Goal: Book appointment/travel/reservation

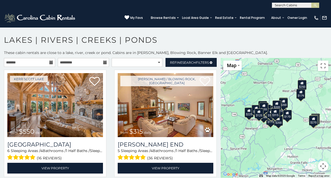
click at [50, 63] on icon at bounding box center [51, 63] width 4 height 4
click at [49, 63] on icon at bounding box center [51, 63] width 4 height 4
click at [97, 61] on input "text" at bounding box center [83, 62] width 51 height 9
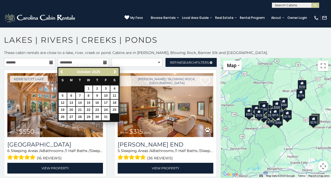
click at [106, 6] on div "**********" at bounding box center [165, 4] width 331 height 8
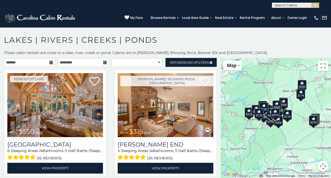
click at [51, 61] on icon at bounding box center [51, 63] width 4 height 4
click at [21, 62] on input "text" at bounding box center [29, 62] width 51 height 9
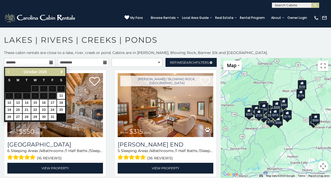
click at [61, 71] on span "Next" at bounding box center [62, 72] width 4 height 4
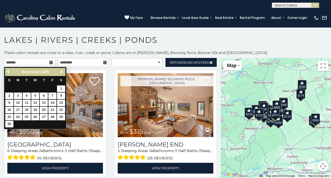
click at [53, 101] on link "14" at bounding box center [52, 103] width 8 height 7
type input "**********"
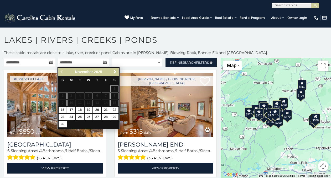
click at [62, 109] on link "16" at bounding box center [63, 110] width 8 height 7
type input "**********"
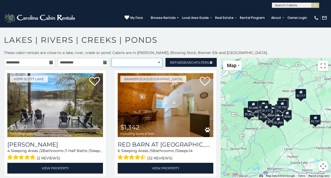
select select "**********"
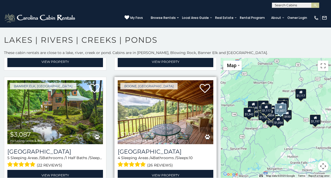
scroll to position [104, 0]
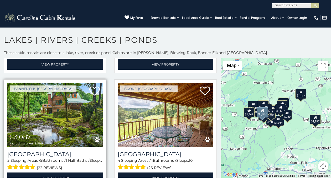
click at [62, 106] on img at bounding box center [55, 115] width 96 height 64
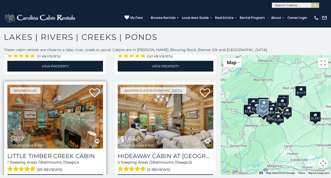
scroll to position [1008, 0]
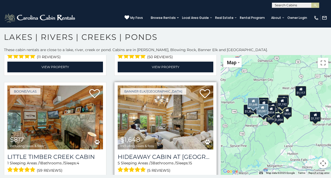
click at [153, 108] on img at bounding box center [166, 118] width 96 height 64
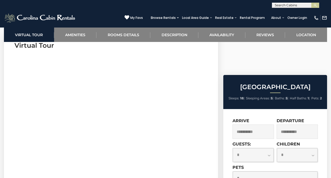
scroll to position [255, 0]
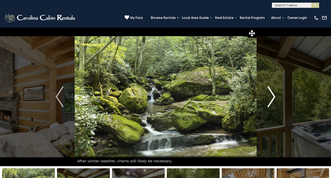
click at [274, 100] on img "Next" at bounding box center [271, 96] width 8 height 21
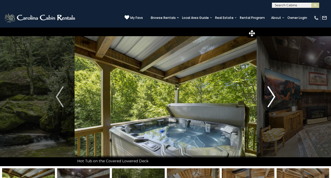
click at [272, 97] on img "Next" at bounding box center [271, 96] width 8 height 21
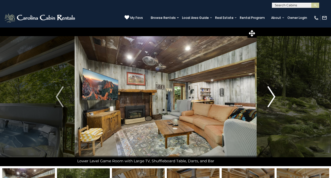
click at [272, 97] on img "Next" at bounding box center [271, 96] width 8 height 21
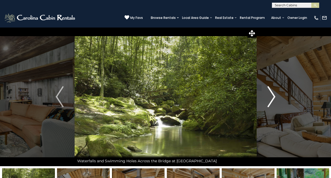
click at [272, 97] on img "Next" at bounding box center [271, 96] width 8 height 21
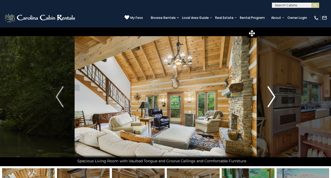
click at [272, 97] on img "Next" at bounding box center [271, 96] width 8 height 21
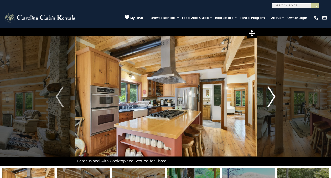
click at [272, 97] on img "Next" at bounding box center [271, 96] width 8 height 21
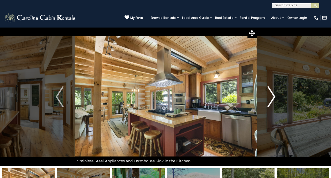
click at [272, 97] on img "Next" at bounding box center [271, 96] width 8 height 21
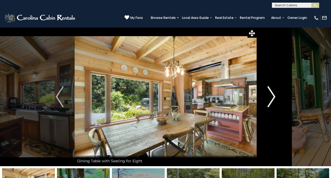
click at [272, 97] on img "Next" at bounding box center [271, 96] width 8 height 21
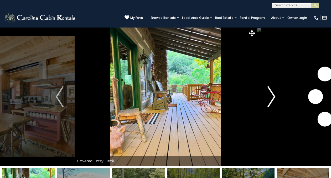
click at [272, 97] on img "Next" at bounding box center [271, 96] width 8 height 21
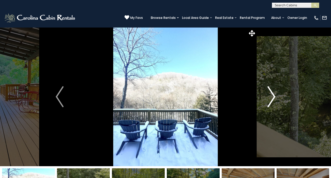
click at [272, 97] on img "Next" at bounding box center [271, 96] width 8 height 21
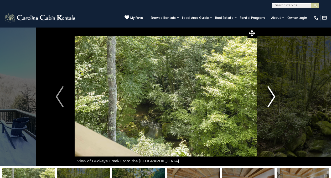
click at [272, 97] on img "Next" at bounding box center [271, 96] width 8 height 21
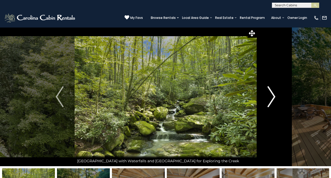
click at [272, 97] on img "Next" at bounding box center [271, 96] width 8 height 21
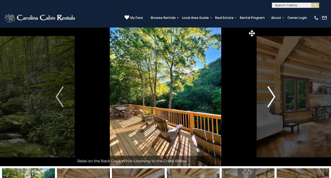
click at [272, 97] on img "Next" at bounding box center [271, 96] width 8 height 21
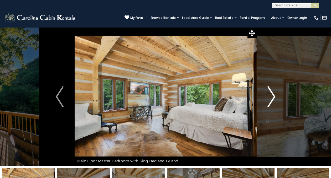
click at [272, 97] on img "Next" at bounding box center [271, 96] width 8 height 21
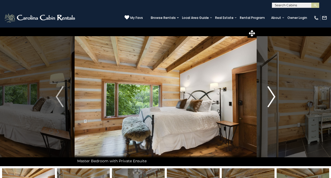
click at [272, 97] on img "Next" at bounding box center [271, 96] width 8 height 21
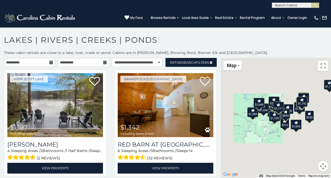
scroll to position [3, 0]
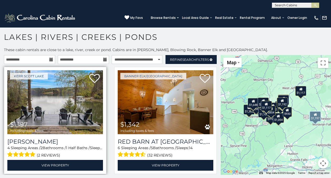
click at [73, 105] on img at bounding box center [55, 102] width 96 height 64
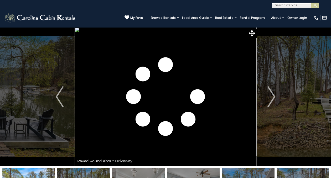
click at [269, 95] on img "Next" at bounding box center [271, 96] width 8 height 21
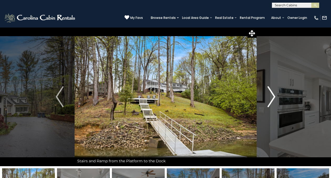
click at [269, 95] on img "Next" at bounding box center [271, 96] width 8 height 21
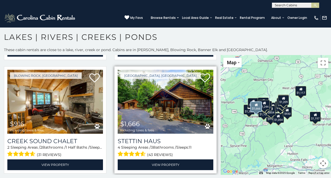
scroll to position [677, 0]
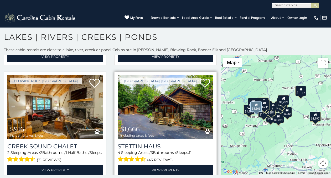
click at [174, 90] on img at bounding box center [166, 107] width 96 height 64
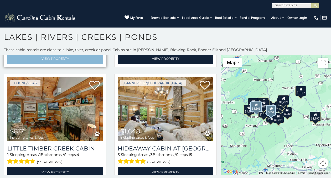
scroll to position [1017, 0]
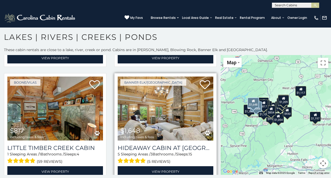
click at [170, 99] on img at bounding box center [166, 109] width 96 height 64
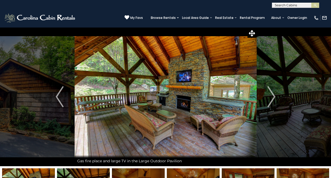
click at [272, 100] on img "Next" at bounding box center [271, 96] width 8 height 21
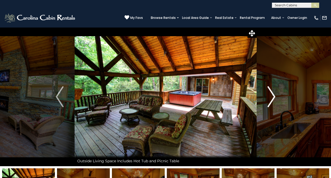
click at [271, 100] on img "Next" at bounding box center [271, 96] width 8 height 21
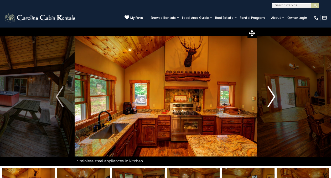
click at [271, 100] on img "Next" at bounding box center [271, 96] width 8 height 21
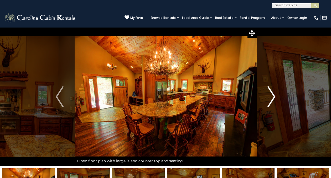
click at [271, 100] on img "Next" at bounding box center [271, 96] width 8 height 21
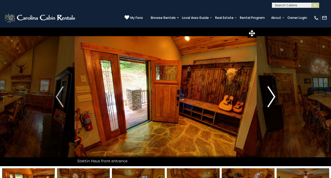
click at [271, 100] on img "Next" at bounding box center [271, 96] width 8 height 21
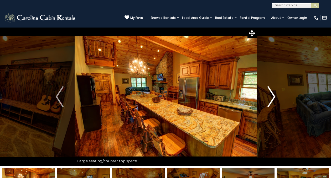
click at [271, 100] on img "Next" at bounding box center [271, 96] width 8 height 21
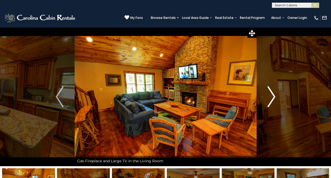
click at [271, 100] on img "Next" at bounding box center [271, 96] width 8 height 21
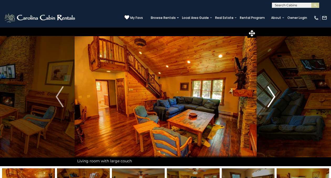
click at [271, 100] on img "Next" at bounding box center [271, 96] width 8 height 21
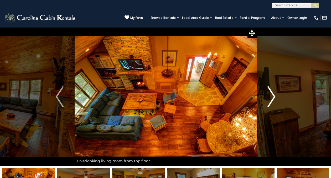
click at [271, 100] on img "Next" at bounding box center [271, 96] width 8 height 21
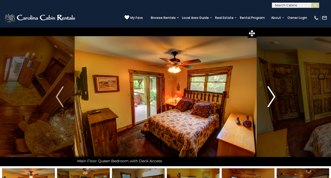
click at [271, 100] on img "Next" at bounding box center [271, 96] width 8 height 21
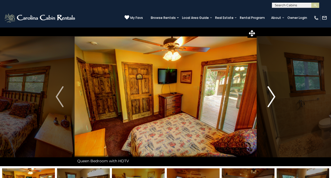
click at [271, 100] on img "Next" at bounding box center [271, 96] width 8 height 21
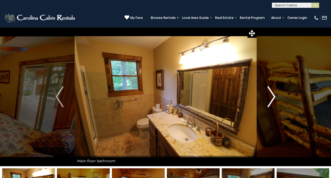
click at [271, 100] on img "Next" at bounding box center [271, 96] width 8 height 21
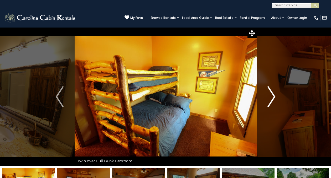
click at [271, 100] on img "Next" at bounding box center [271, 96] width 8 height 21
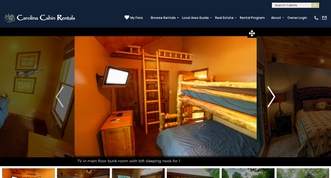
click at [271, 100] on img "Next" at bounding box center [271, 96] width 8 height 21
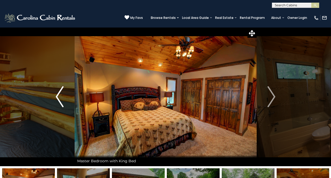
click at [58, 98] on img "Previous" at bounding box center [60, 96] width 8 height 21
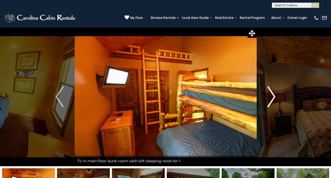
click at [269, 98] on img "Next" at bounding box center [271, 96] width 8 height 21
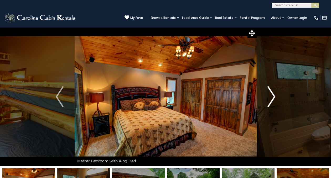
click at [270, 98] on img "Next" at bounding box center [271, 96] width 8 height 21
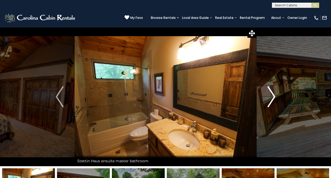
click at [270, 98] on img "Next" at bounding box center [271, 96] width 8 height 21
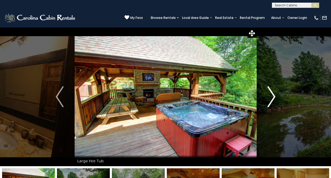
click at [270, 98] on img "Next" at bounding box center [271, 96] width 8 height 21
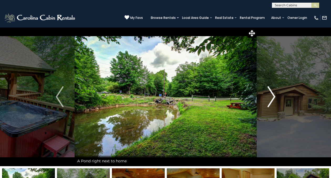
click at [270, 98] on img "Next" at bounding box center [271, 96] width 8 height 21
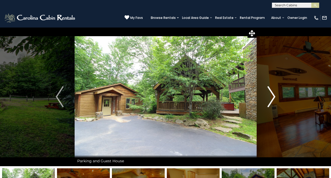
click at [270, 98] on img "Next" at bounding box center [271, 96] width 8 height 21
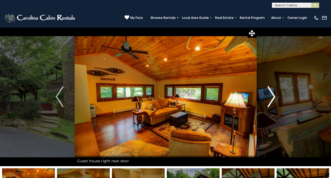
click at [270, 98] on img "Next" at bounding box center [271, 96] width 8 height 21
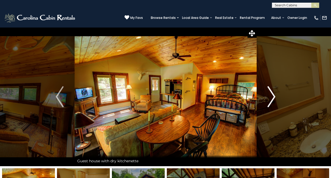
click at [270, 98] on img "Next" at bounding box center [271, 96] width 8 height 21
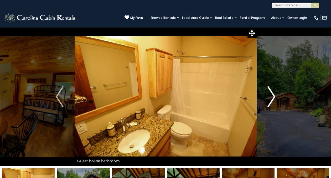
click at [270, 98] on img "Next" at bounding box center [271, 96] width 8 height 21
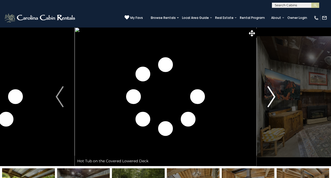
click at [274, 96] on img "Next" at bounding box center [271, 96] width 8 height 21
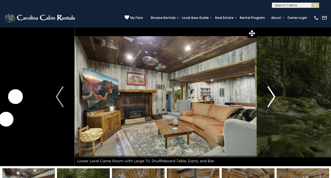
click at [273, 96] on img "Next" at bounding box center [271, 96] width 8 height 21
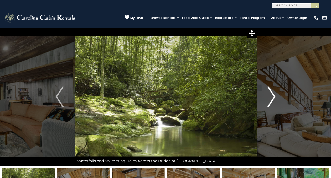
click at [273, 96] on img "Next" at bounding box center [271, 96] width 8 height 21
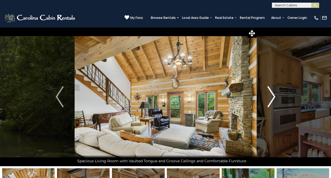
click at [272, 94] on img "Next" at bounding box center [271, 96] width 8 height 21
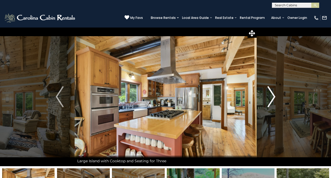
click at [272, 94] on img "Next" at bounding box center [271, 96] width 8 height 21
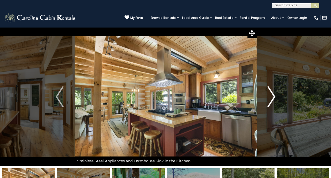
click at [272, 94] on img "Next" at bounding box center [271, 96] width 8 height 21
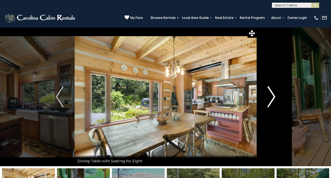
click at [272, 94] on img "Next" at bounding box center [271, 96] width 8 height 21
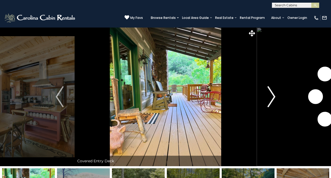
click at [272, 94] on img "Next" at bounding box center [271, 96] width 8 height 21
